Goal: Task Accomplishment & Management: Use online tool/utility

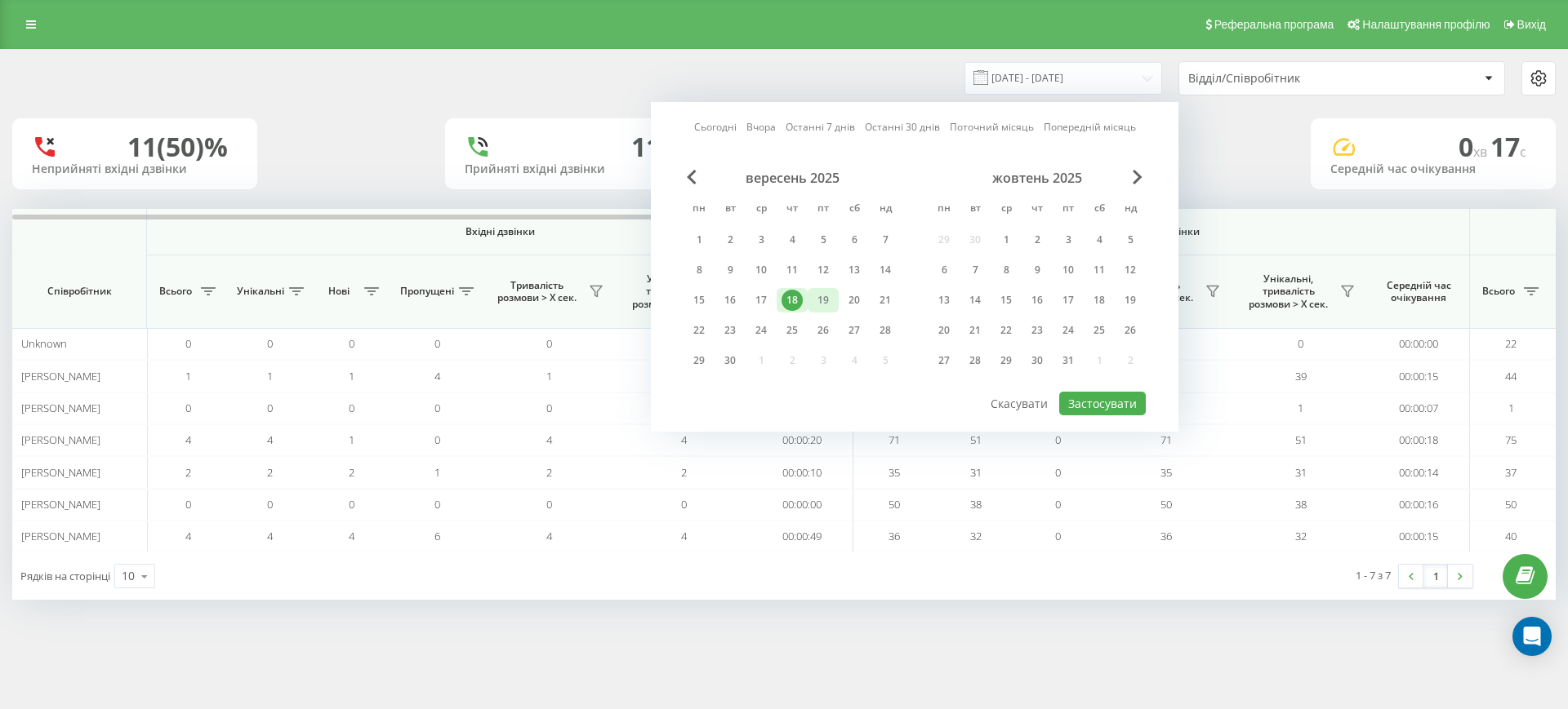
click at [817, 307] on div "19" at bounding box center [823, 301] width 21 height 21
click at [1100, 404] on button "Застосувати" at bounding box center [1102, 403] width 87 height 24
type input "[DATE] - [DATE]"
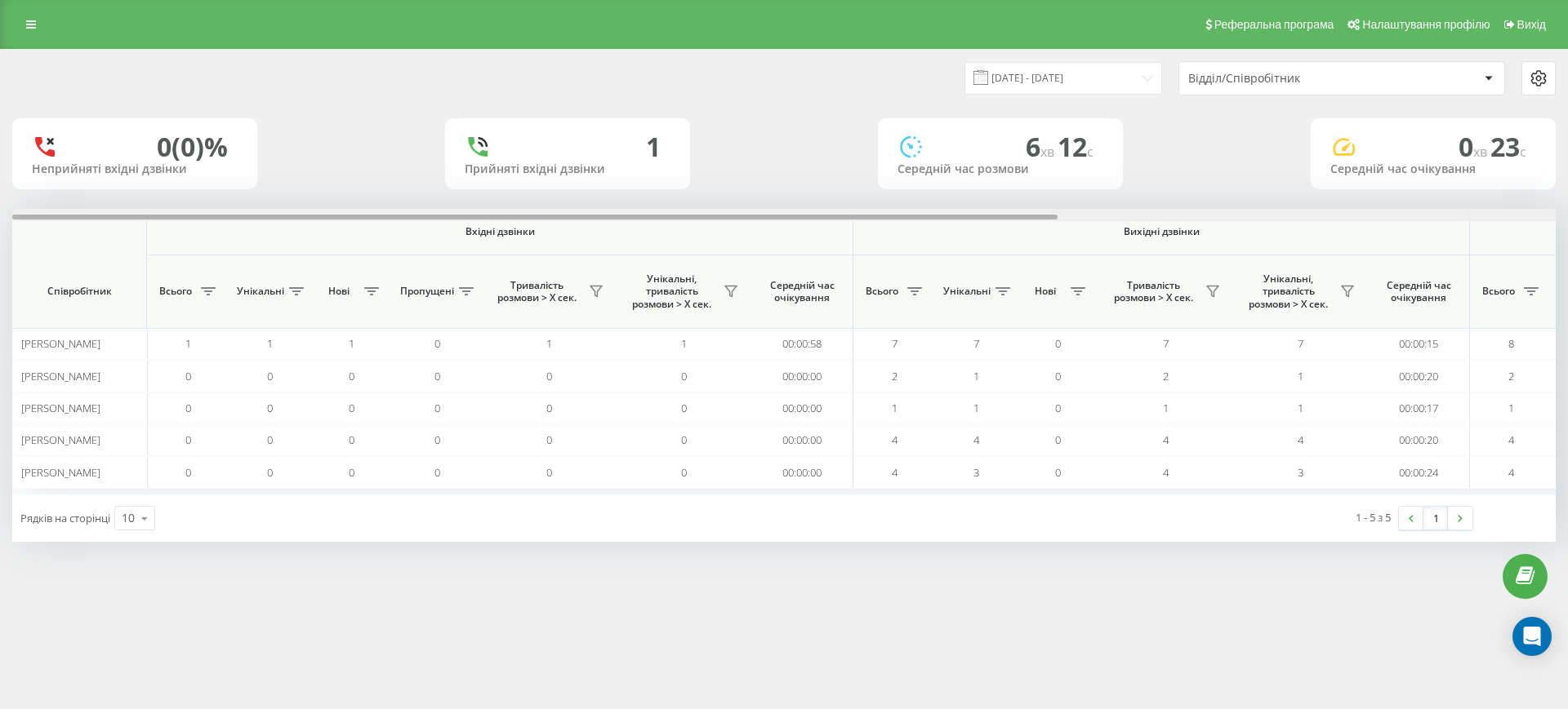
click at [1443, 217] on div at bounding box center [784, 214] width 1543 height 12
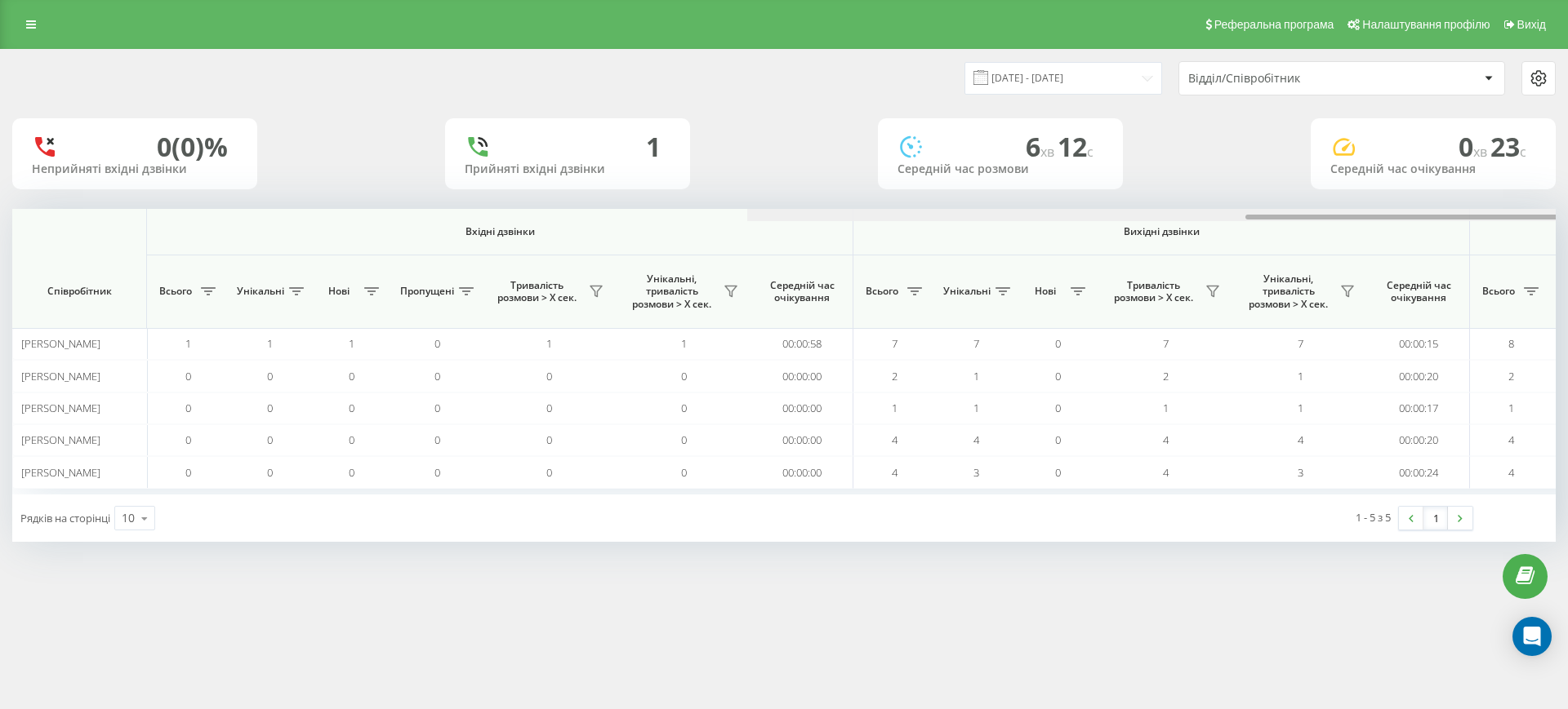
scroll to position [0, 735]
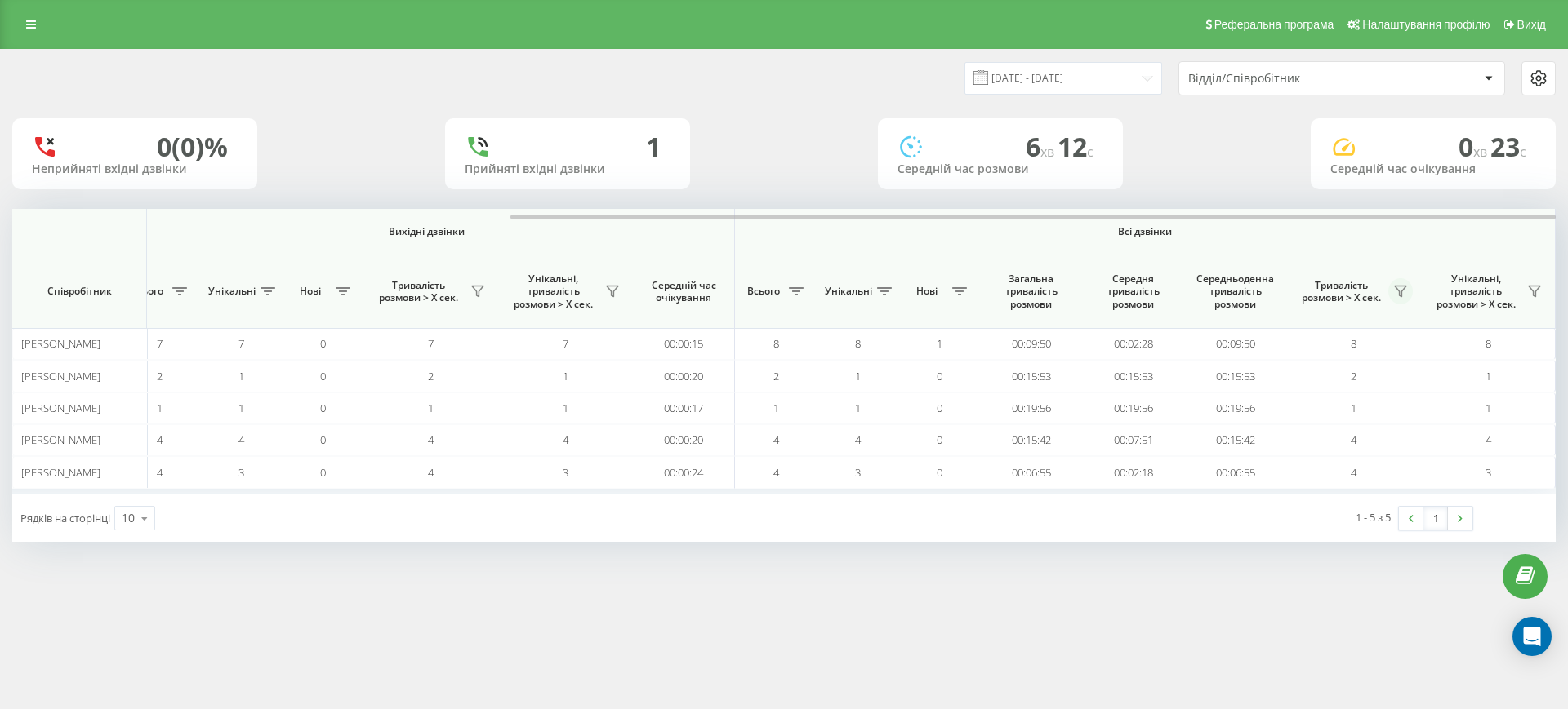
click at [1399, 291] on icon at bounding box center [1401, 292] width 12 height 11
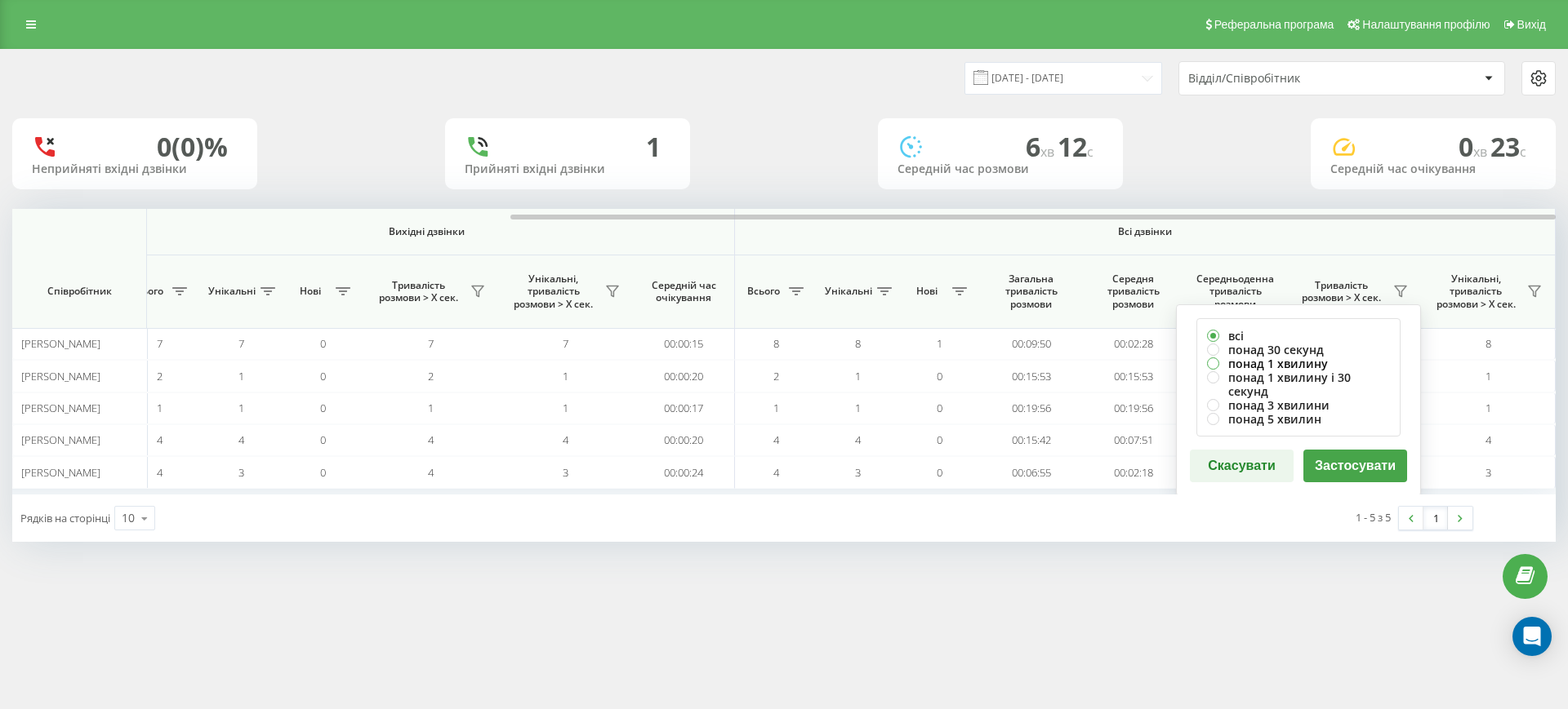
click at [1295, 364] on label "понад 1 хвилину" at bounding box center [1299, 364] width 183 height 14
radio input "true"
click at [1358, 456] on button "Застосувати" at bounding box center [1355, 467] width 104 height 33
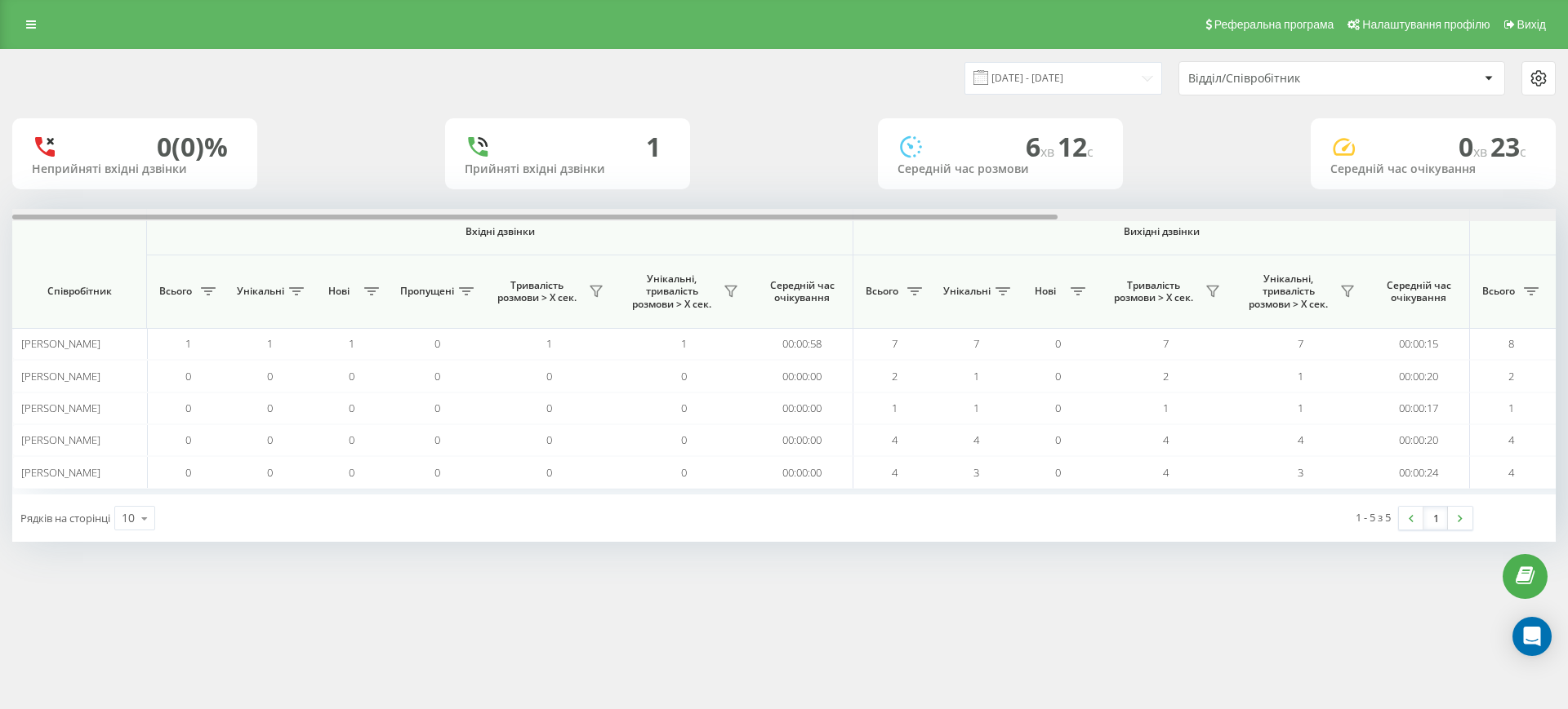
click at [1461, 214] on div at bounding box center [784, 214] width 1543 height 12
click at [1415, 214] on div at bounding box center [784, 214] width 1543 height 12
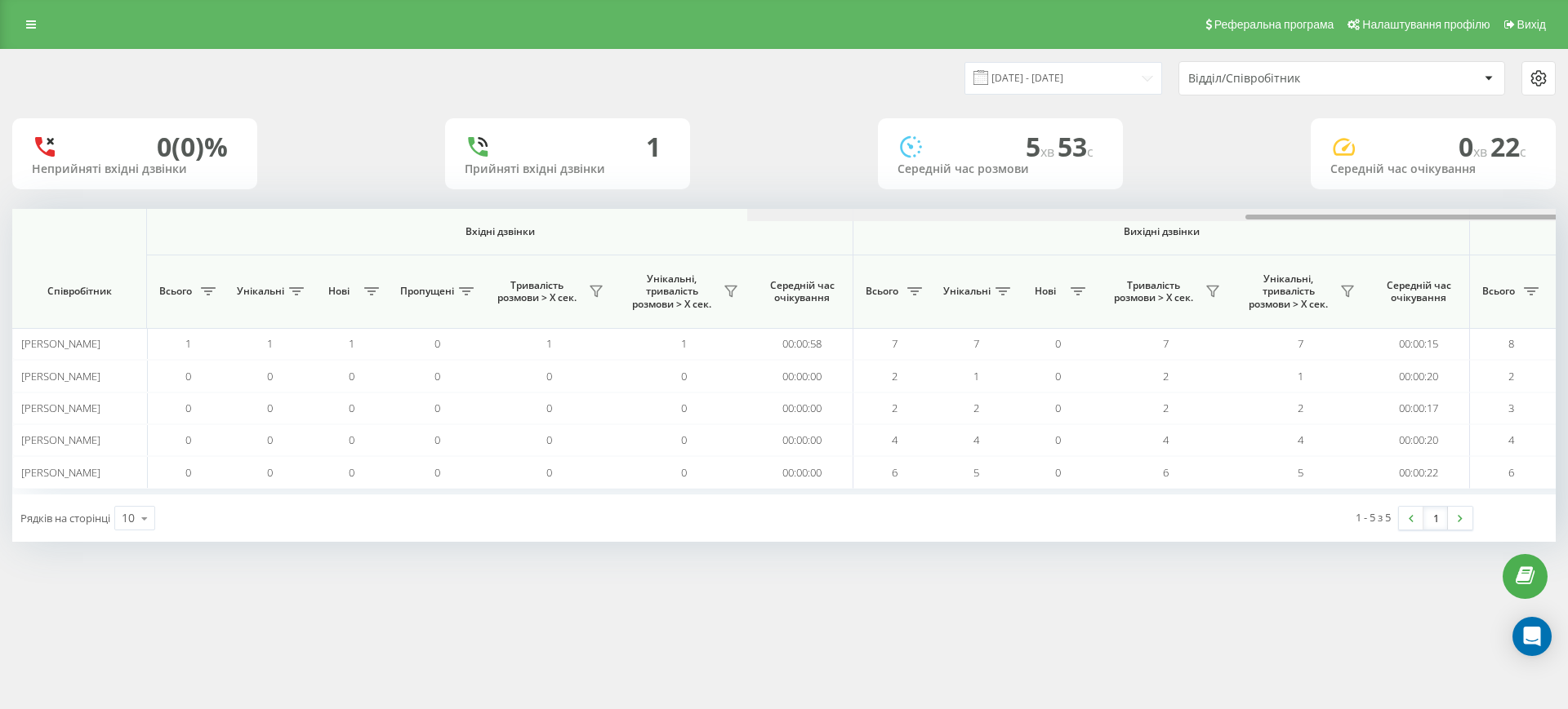
scroll to position [0, 735]
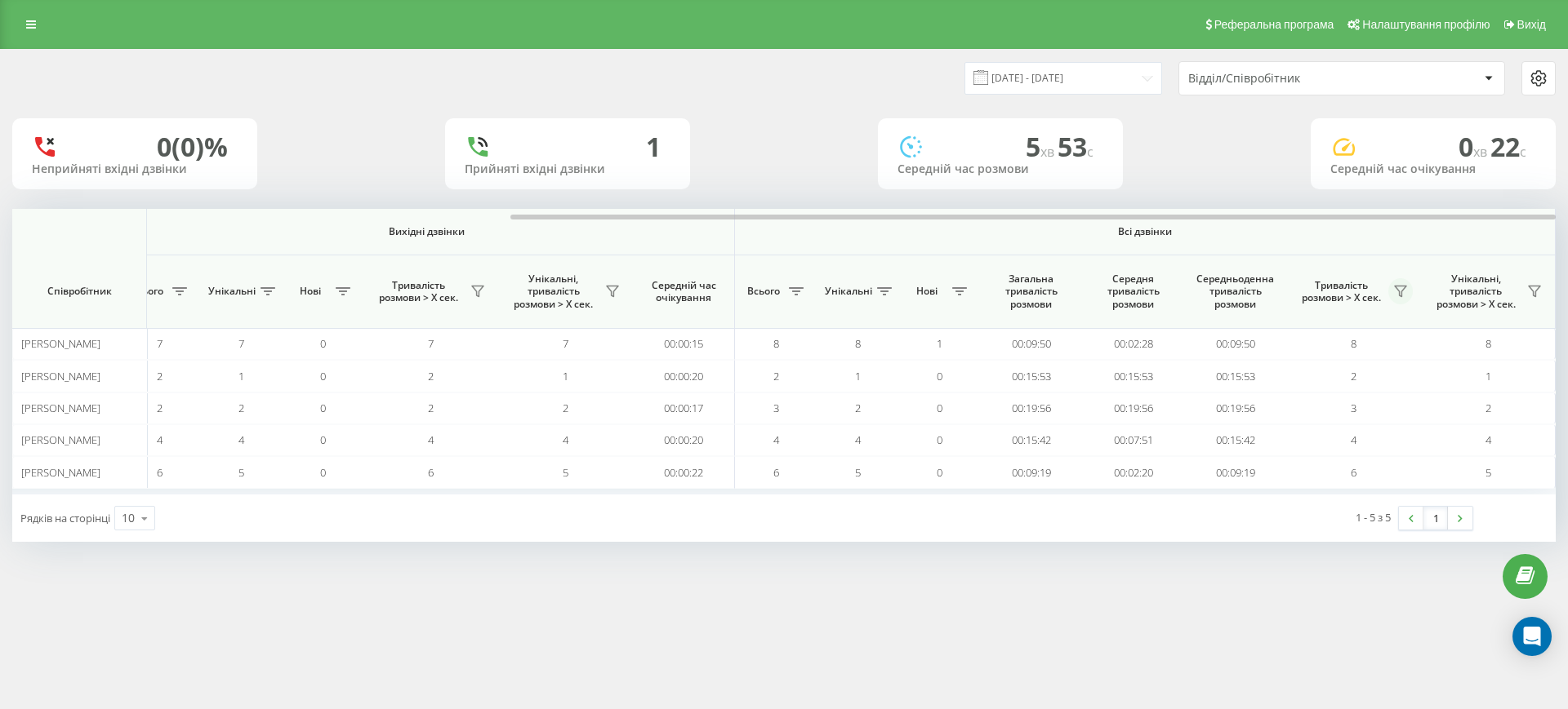
click at [1406, 292] on icon at bounding box center [1401, 292] width 13 height 13
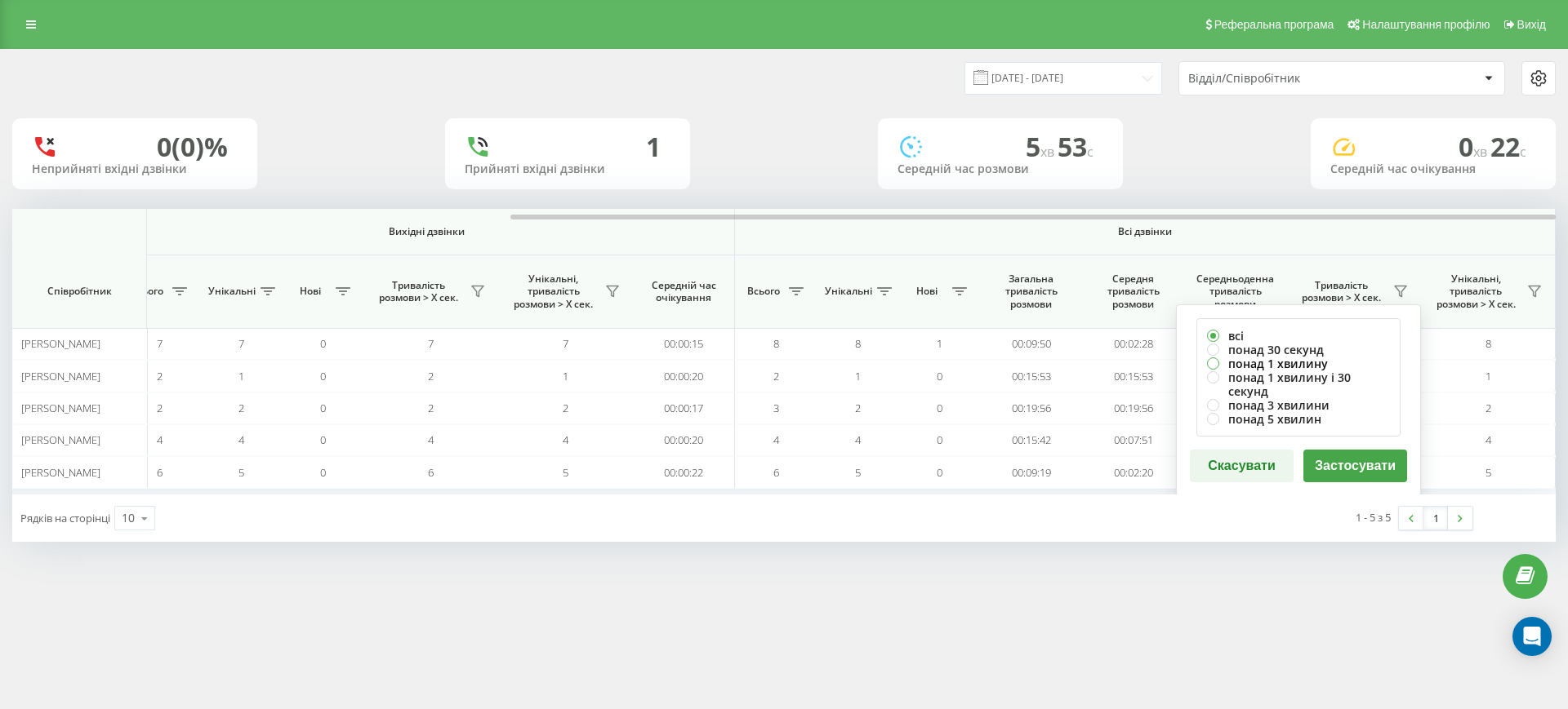
click at [1277, 363] on label "понад 1 хвилину" at bounding box center [1299, 364] width 183 height 14
radio input "true"
click at [1358, 450] on button "Застосувати" at bounding box center [1355, 467] width 104 height 33
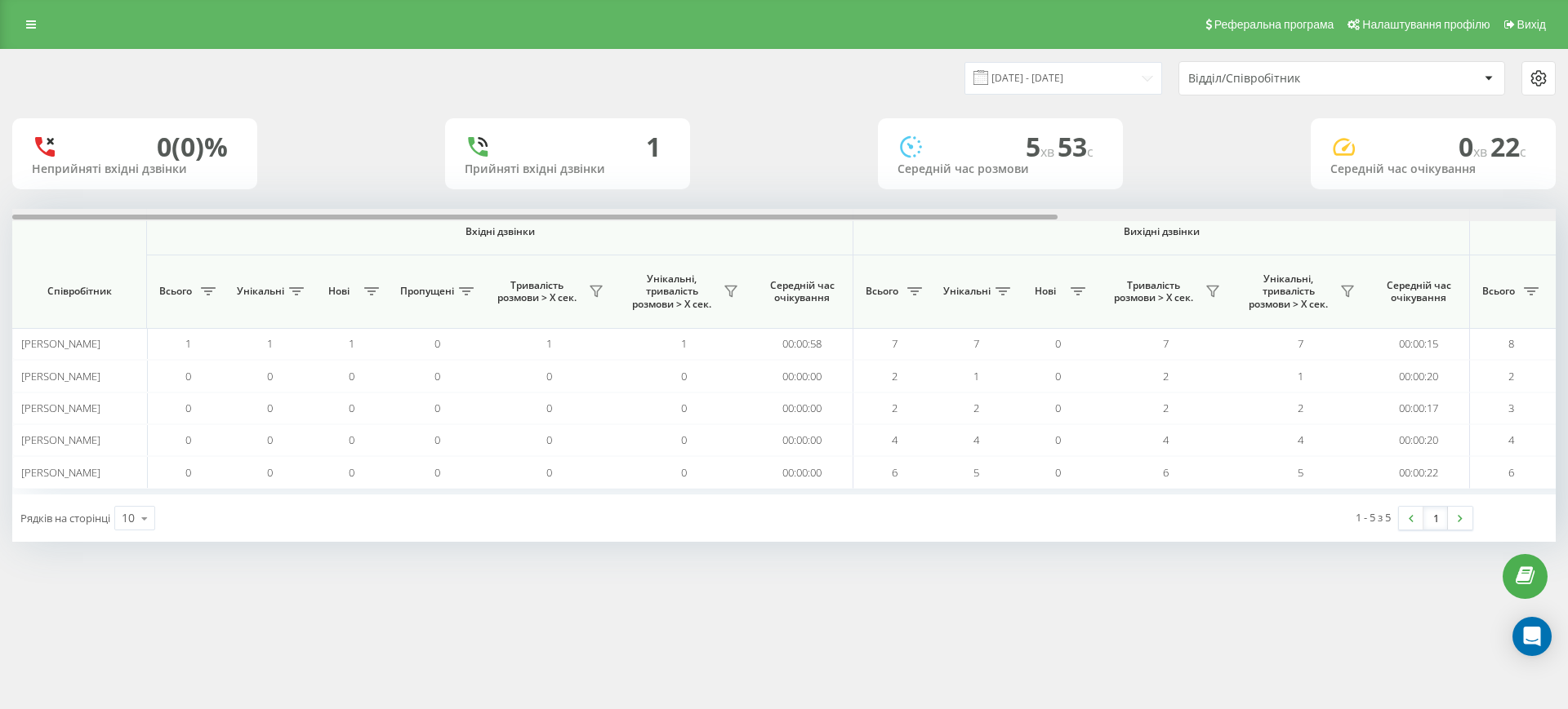
click at [1441, 213] on div at bounding box center [784, 214] width 1543 height 12
